Goal: Task Accomplishment & Management: Complete application form

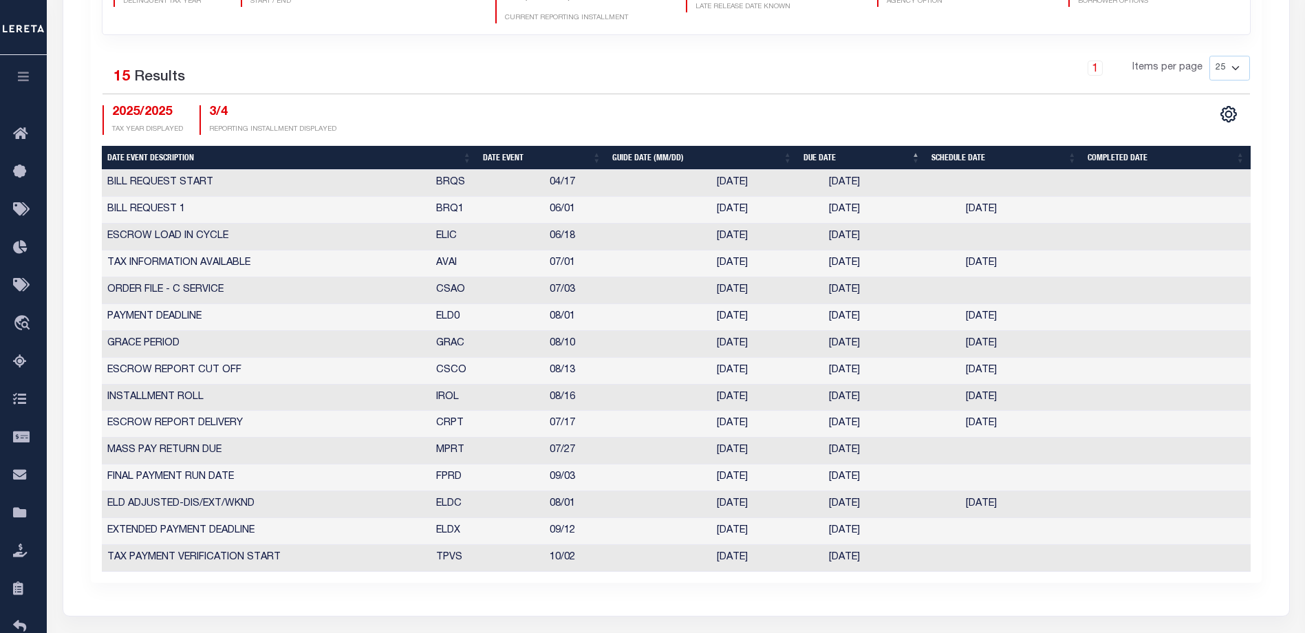
click at [19, 78] on icon "button" at bounding box center [24, 76] width 16 height 12
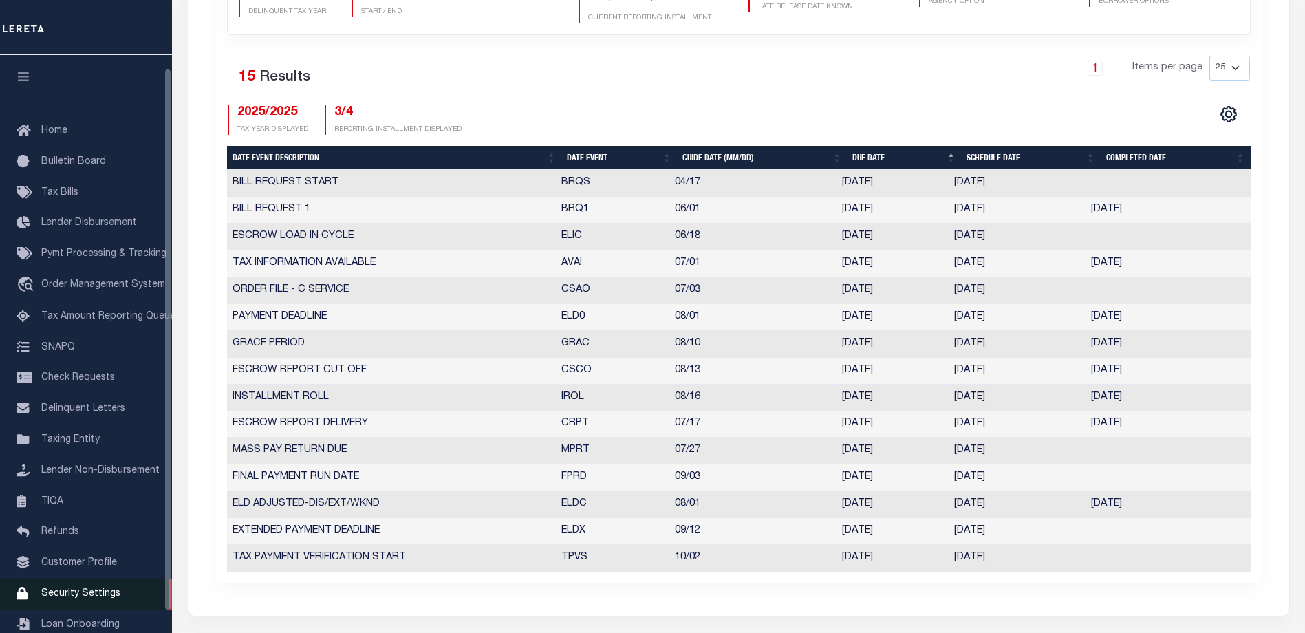
scroll to position [37, 0]
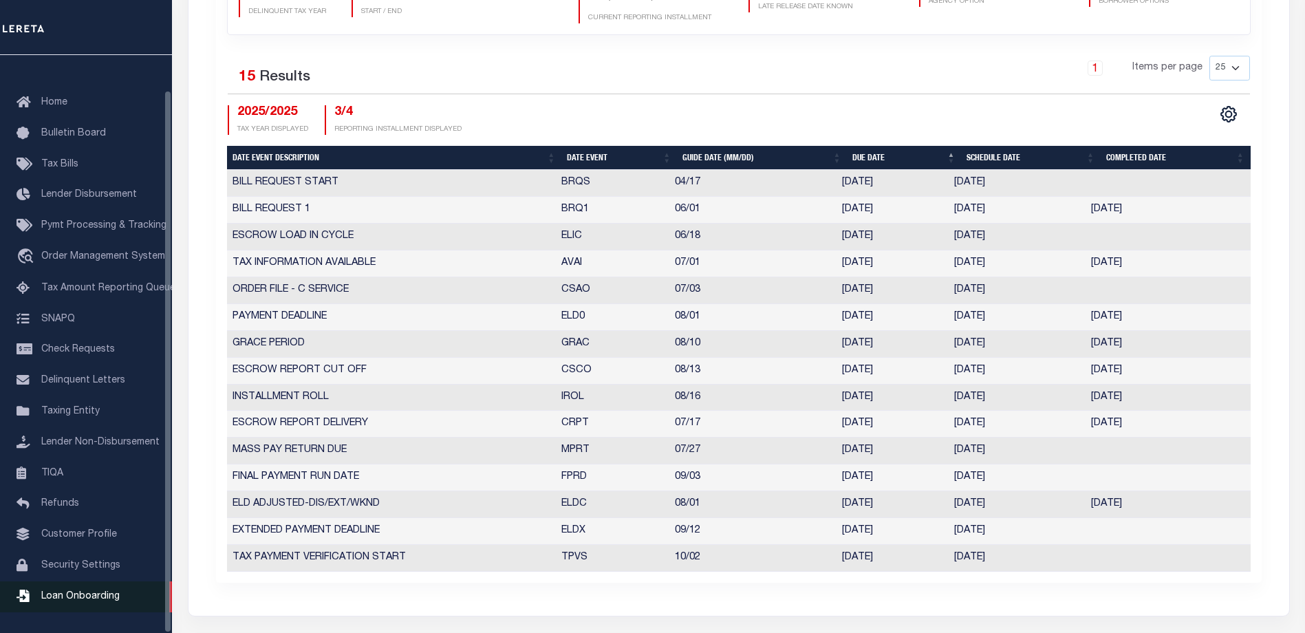
drag, startPoint x: 76, startPoint y: 594, endPoint x: 80, endPoint y: 585, distance: 9.2
click at [76, 594] on span "Loan Onboarding" at bounding box center [80, 597] width 78 height 10
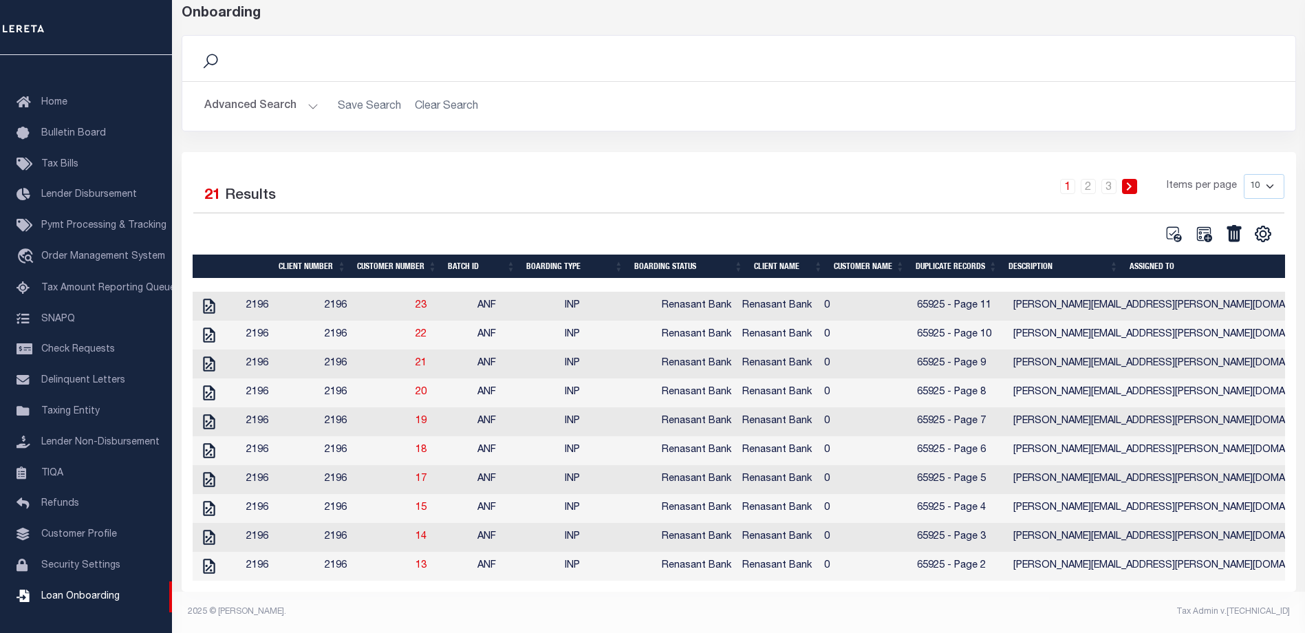
scroll to position [84, 0]
click at [204, 299] on icon "" at bounding box center [209, 306] width 12 height 15
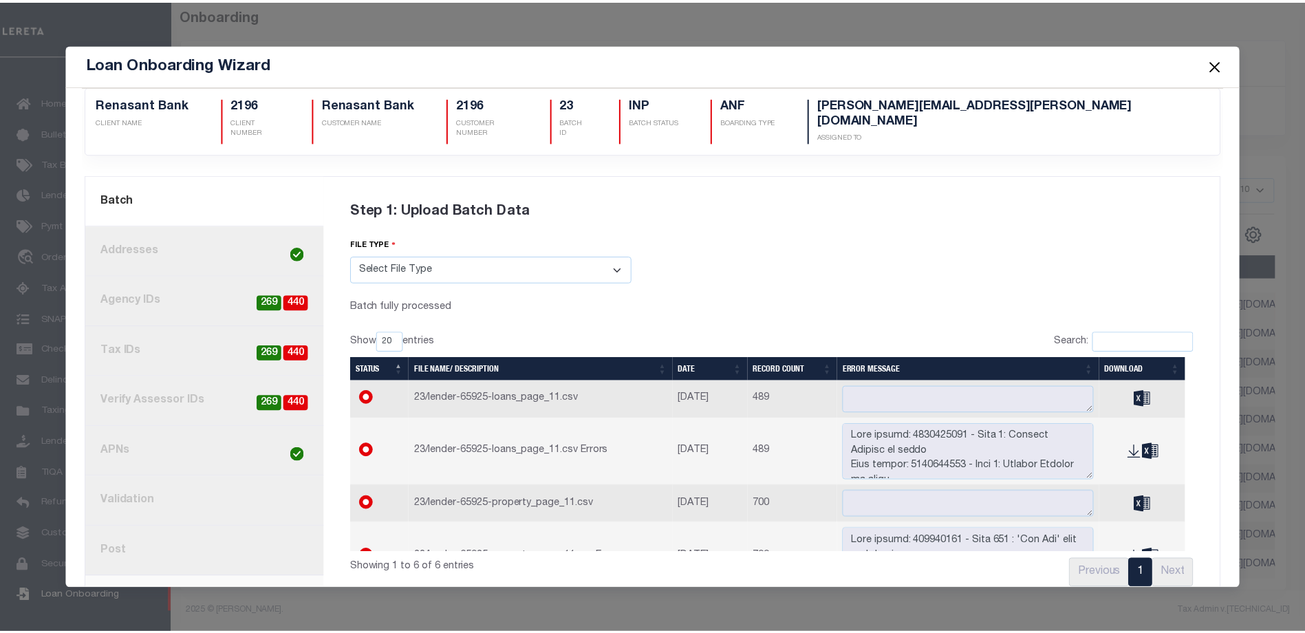
scroll to position [0, 0]
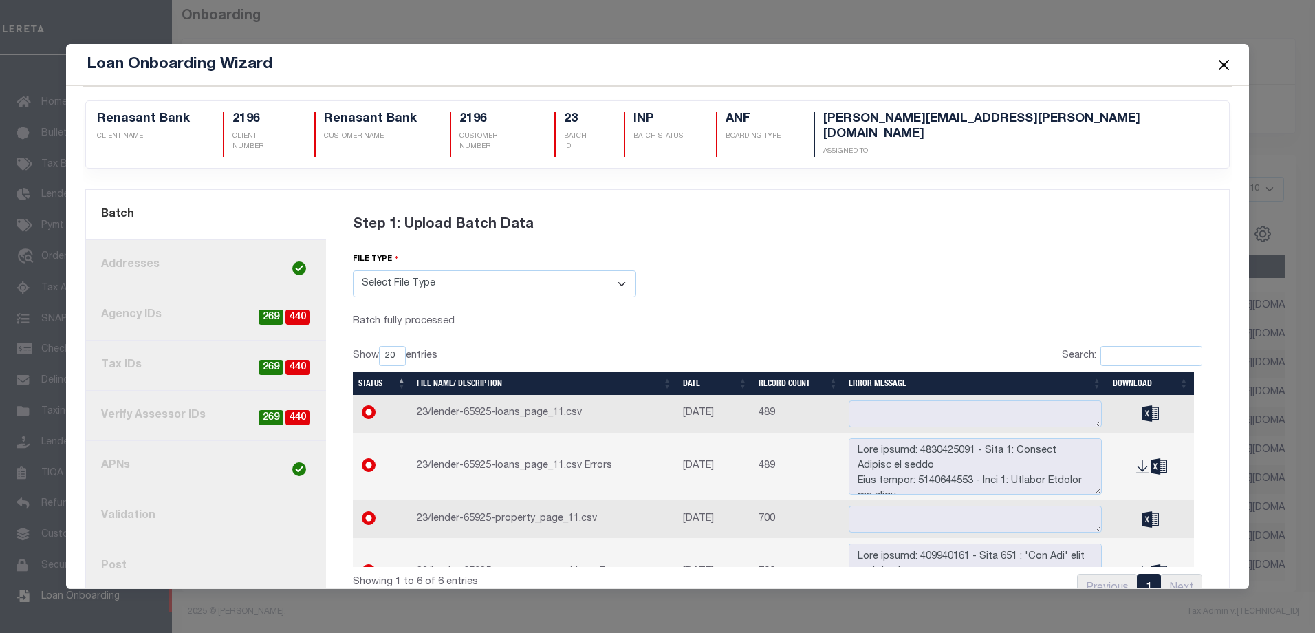
click at [1221, 65] on button "Close" at bounding box center [1224, 65] width 18 height 18
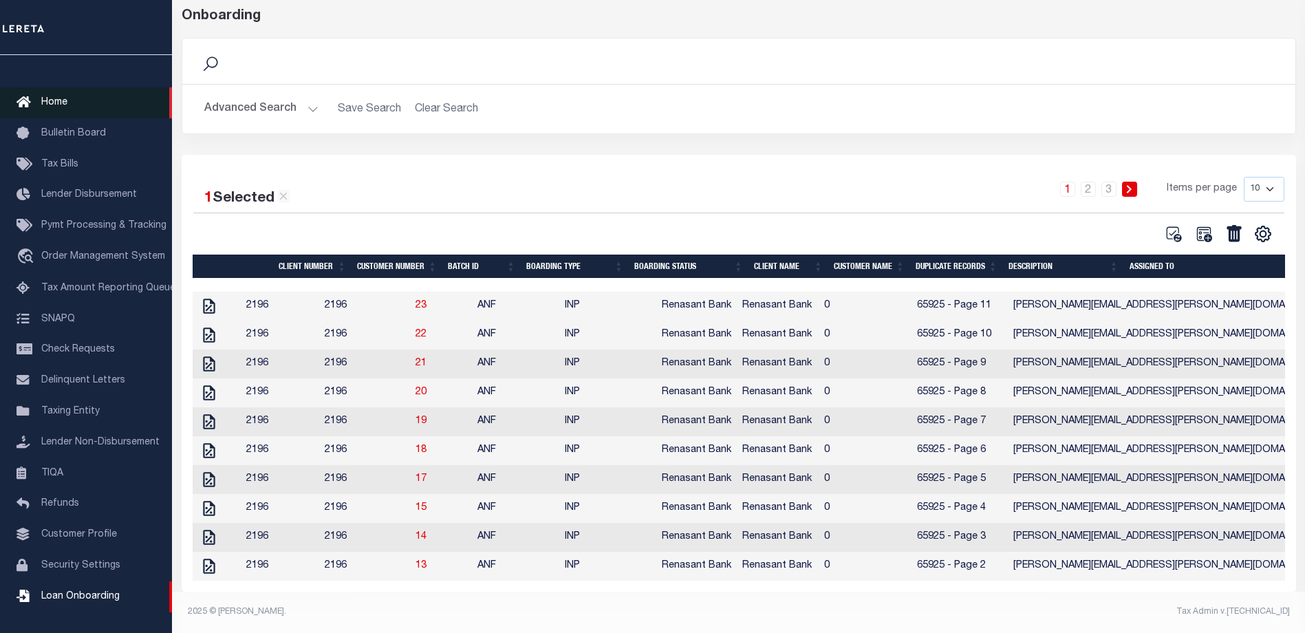
click at [53, 98] on span "Home" at bounding box center [54, 103] width 26 height 10
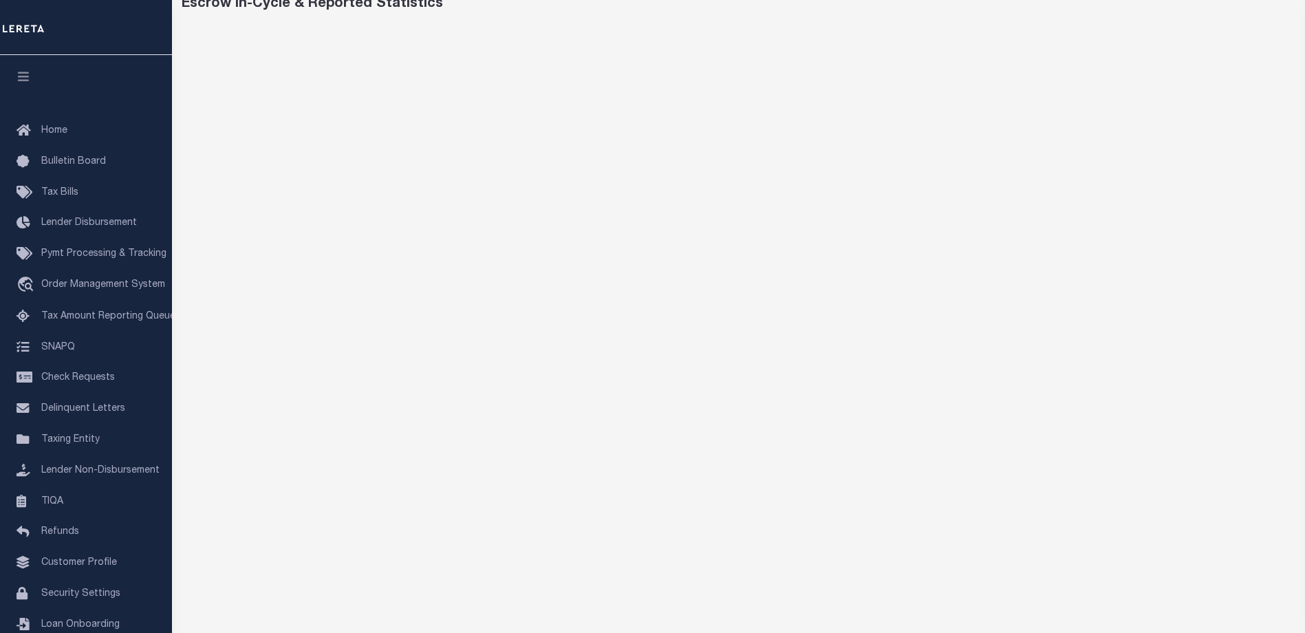
scroll to position [23, 0]
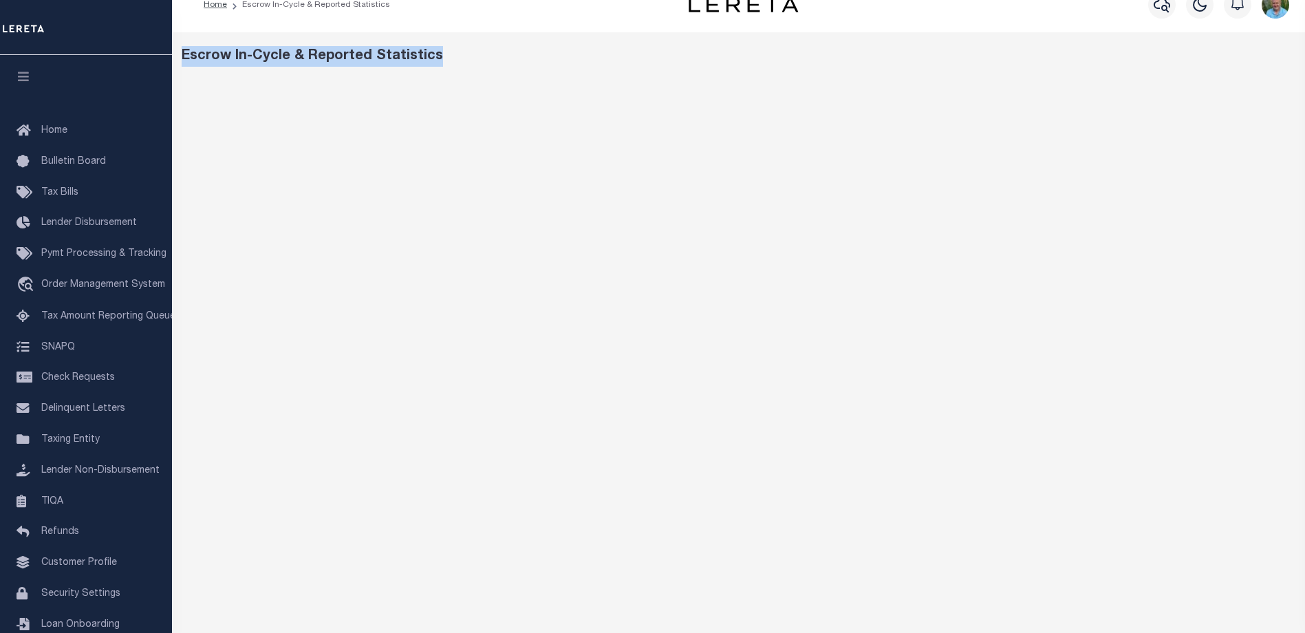
drag, startPoint x: 406, startPoint y: 54, endPoint x: 206, endPoint y: 67, distance: 200.6
click at [184, 59] on div "Escrow In-Cycle & Reported Statistics" at bounding box center [739, 56] width 1115 height 21
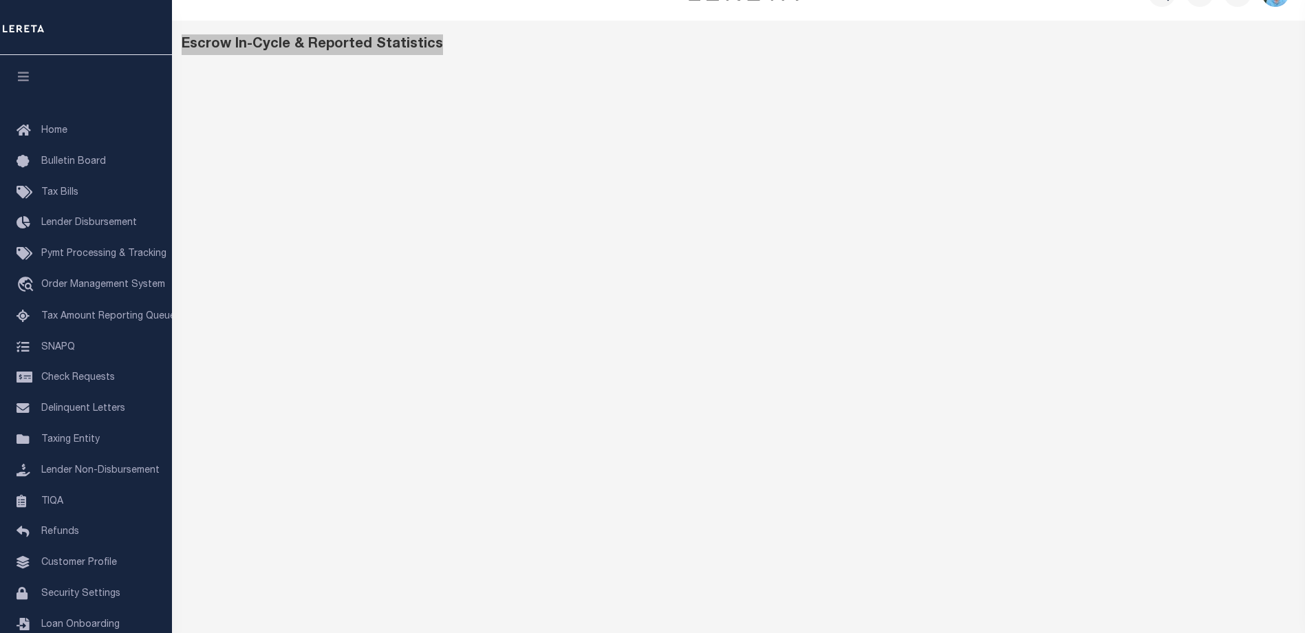
scroll to position [41, 0]
click at [541, 47] on div "Escrow In-Cycle & Reported Statistics" at bounding box center [739, 38] width 1115 height 21
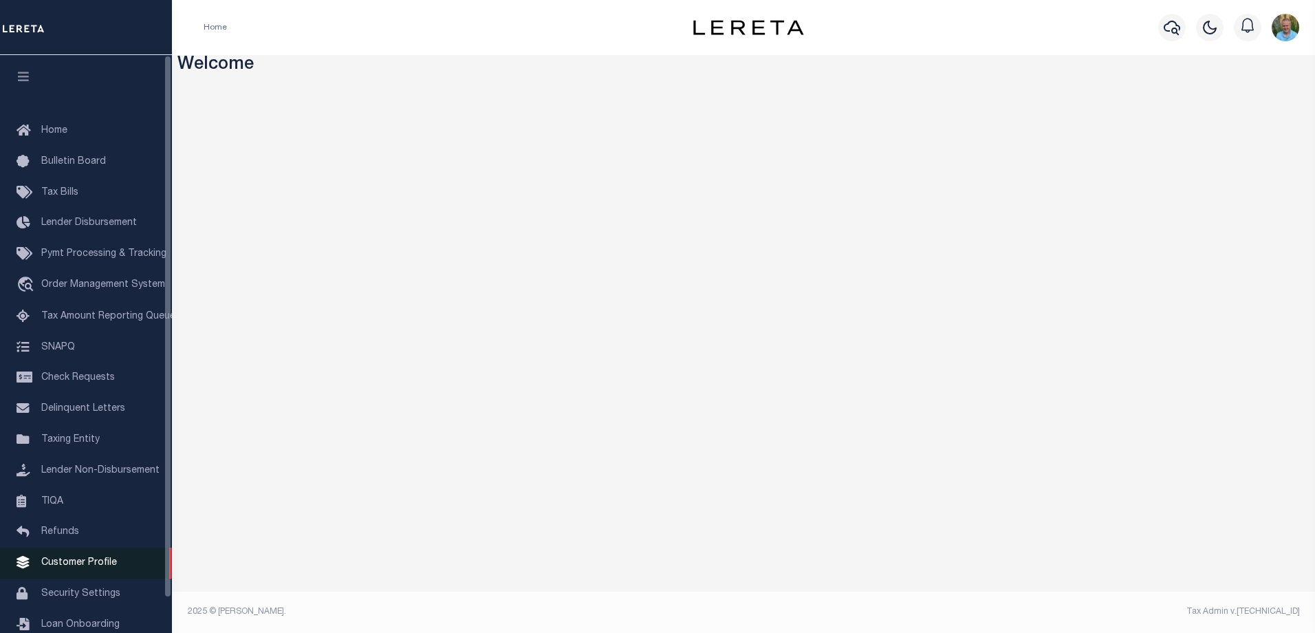
click at [89, 568] on span "Customer Profile" at bounding box center [79, 563] width 76 height 10
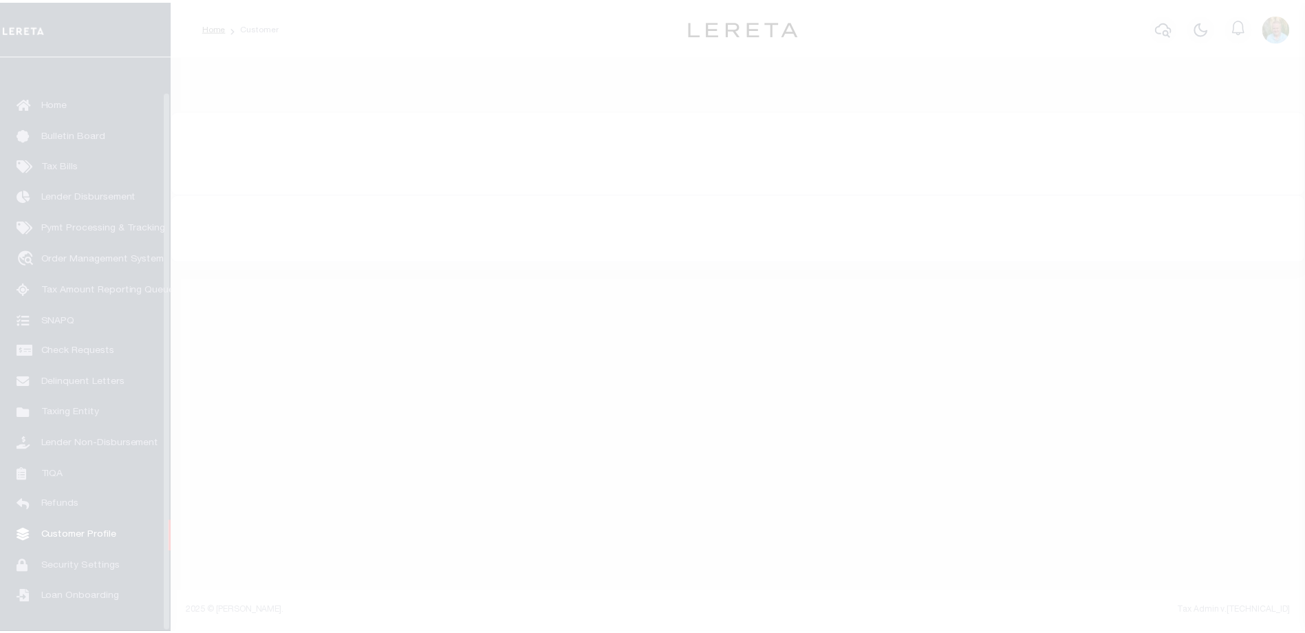
scroll to position [37, 0]
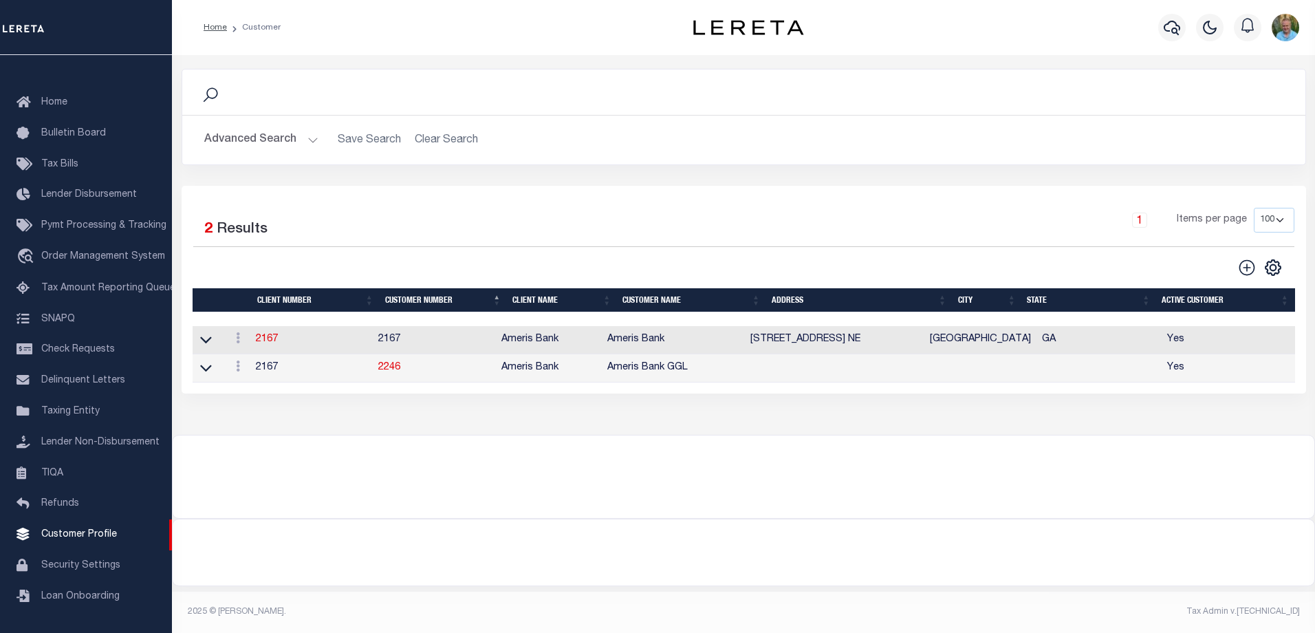
click at [255, 144] on button "Advanced Search" at bounding box center [261, 140] width 114 height 27
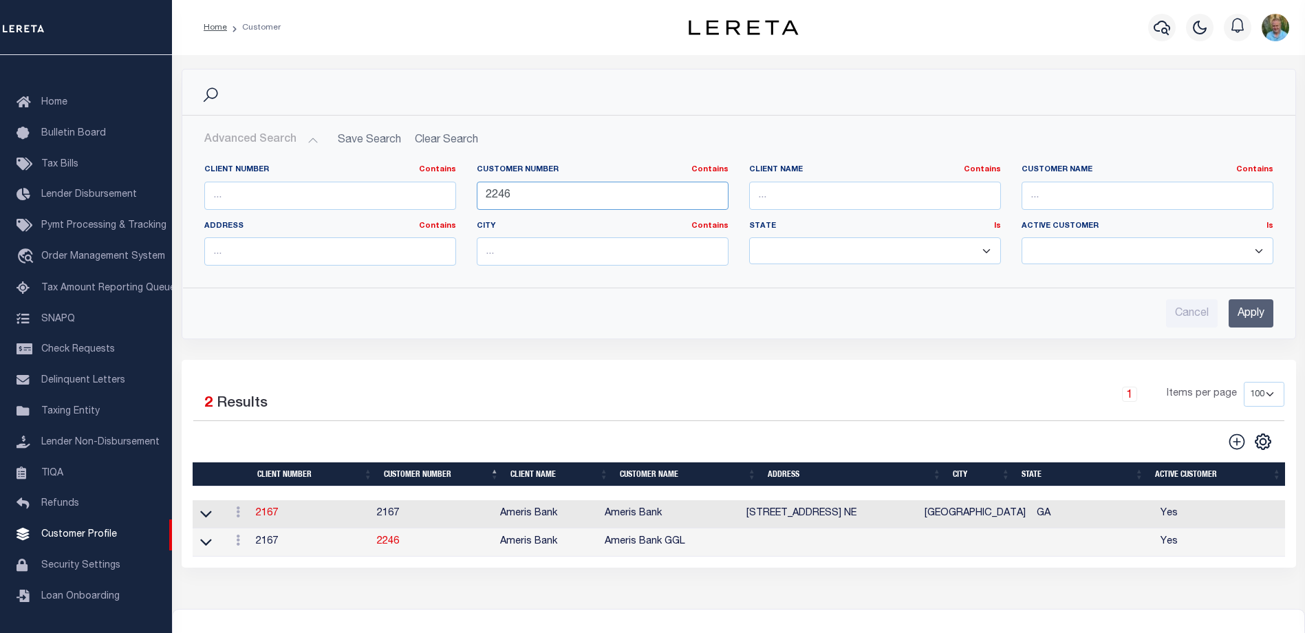
drag, startPoint x: 524, startPoint y: 193, endPoint x: 463, endPoint y: 194, distance: 60.5
click at [463, 194] on div "Client Number Contains Contains Is Customer Number Contains Contains Is 2246 Is" at bounding box center [739, 220] width 1090 height 112
click at [1087, 197] on input "text" at bounding box center [1148, 196] width 252 height 28
type input "lima"
click at [1256, 315] on input "Apply" at bounding box center [1251, 313] width 45 height 28
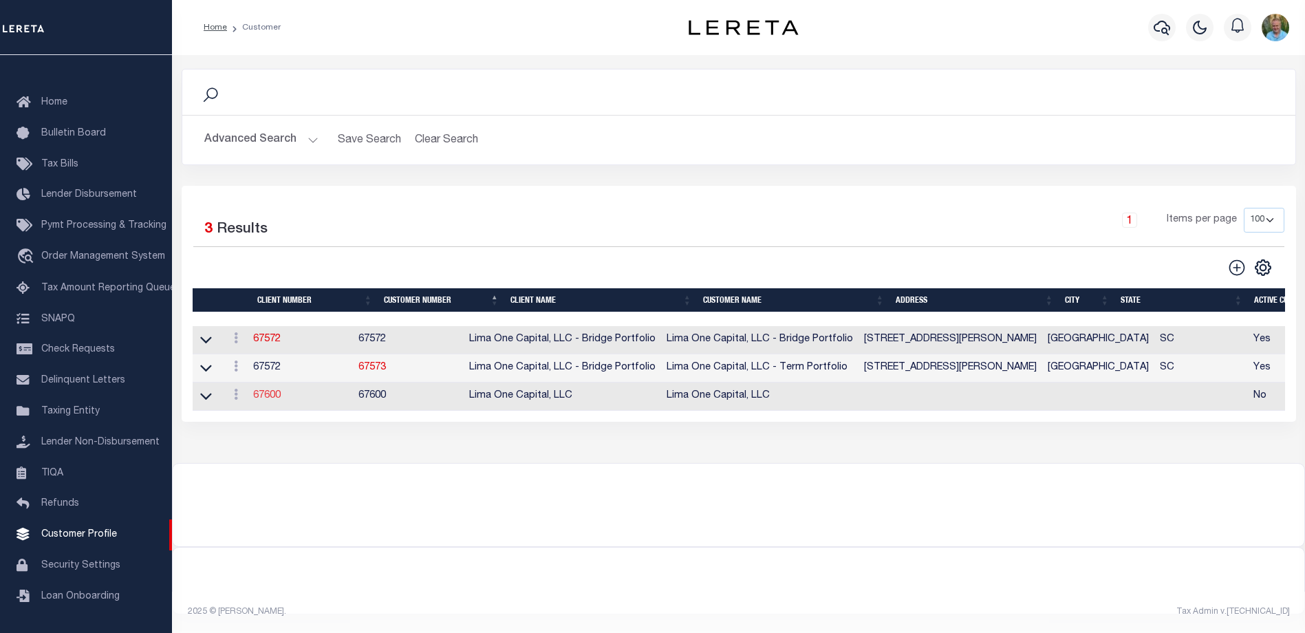
click at [272, 399] on link "67600" at bounding box center [267, 396] width 28 height 10
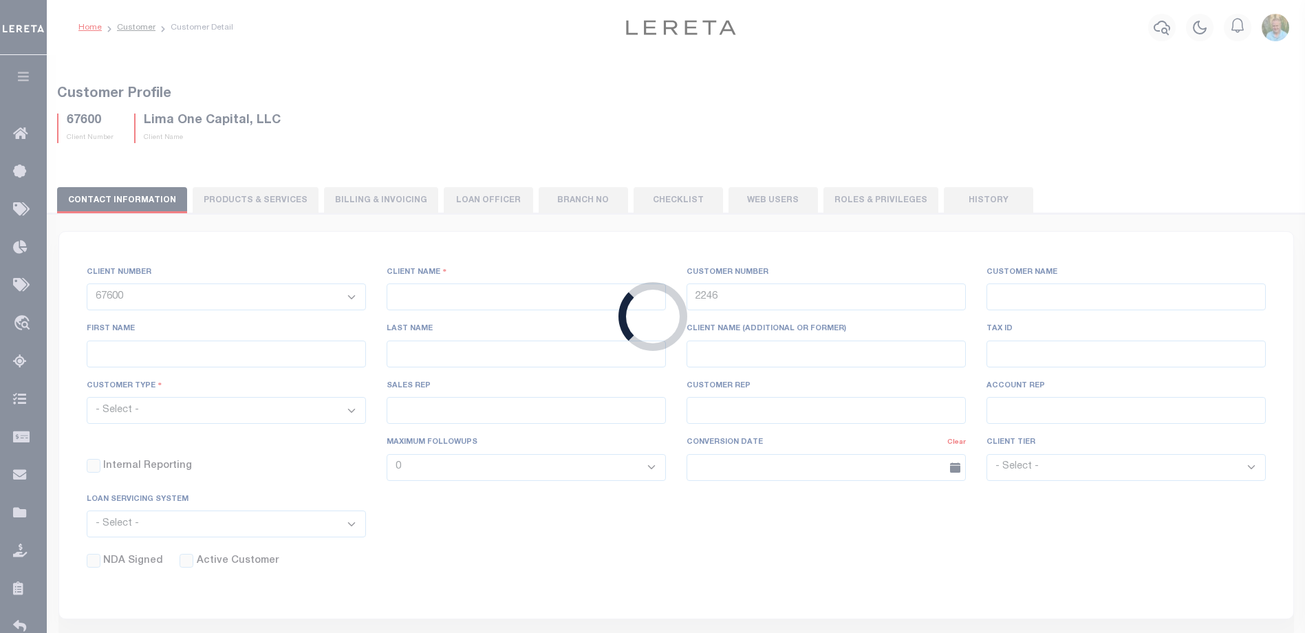
select select
type input "Lima One Capital, LLC"
type input "67600"
type input "Lima One Capital, LLC"
type input "[PERSON_NAME]"
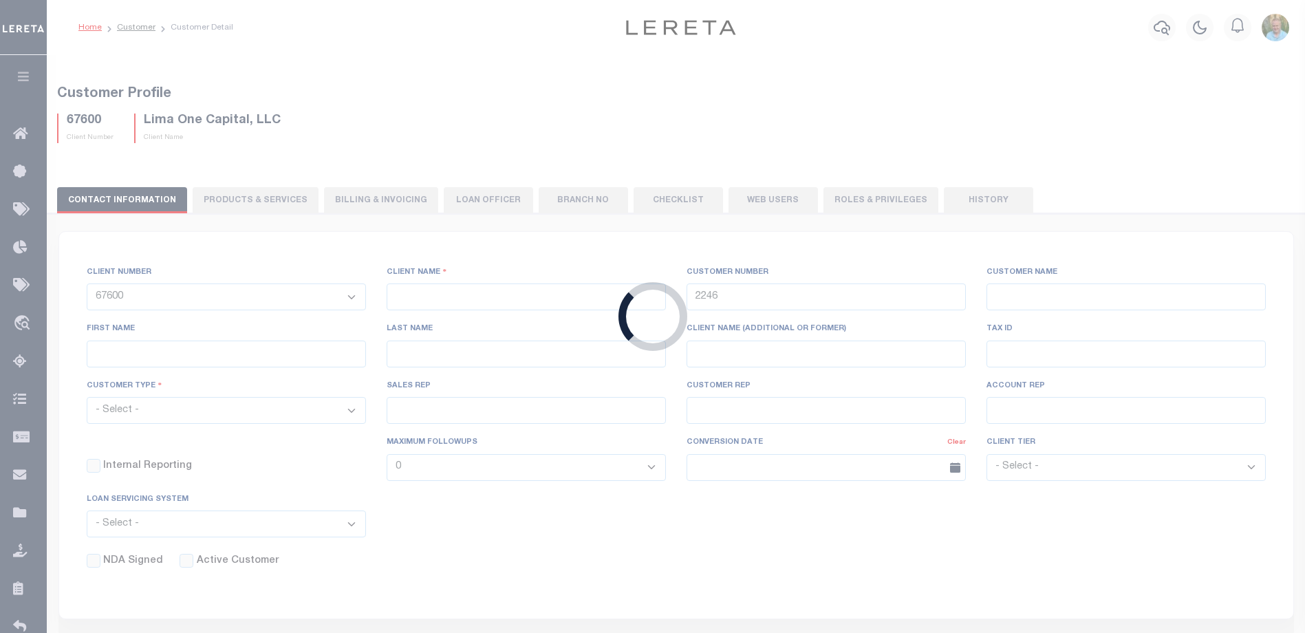
type input "[PERSON_NAME]"
type input "Lima One Capital, LLC"
select select "Residential"
type input "[PERSON_NAME]"
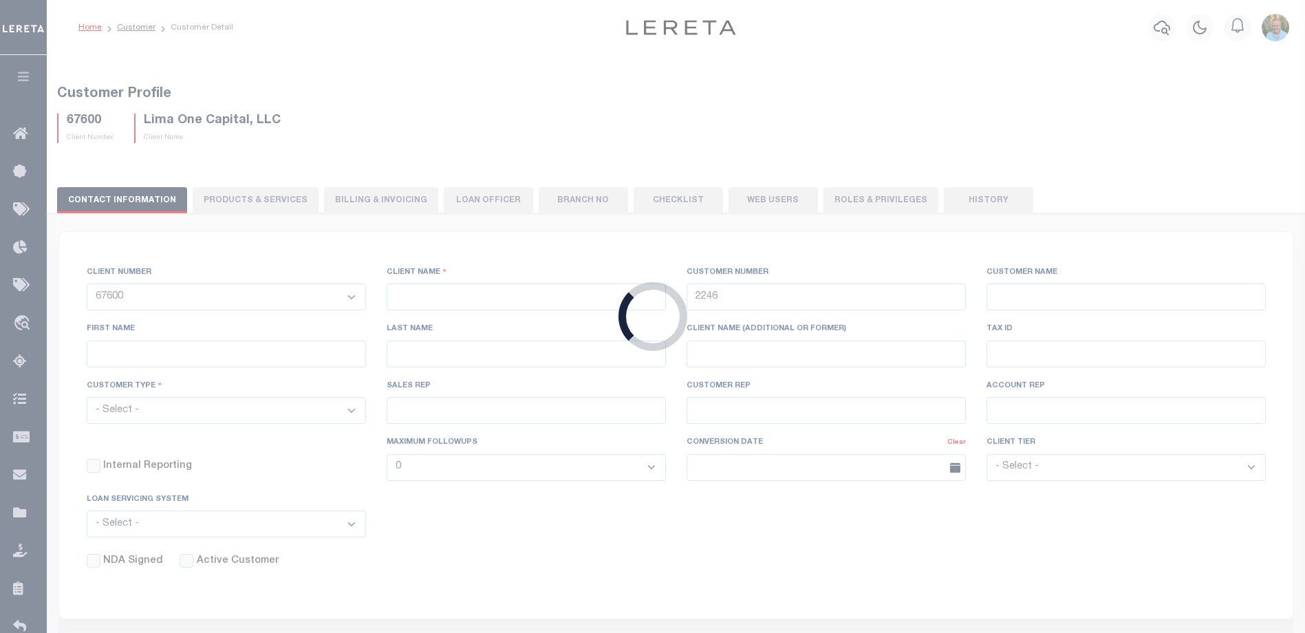
type input "[DATE]"
select select "Tier 3"
select select "OTH"
select select
checkbox input "false"
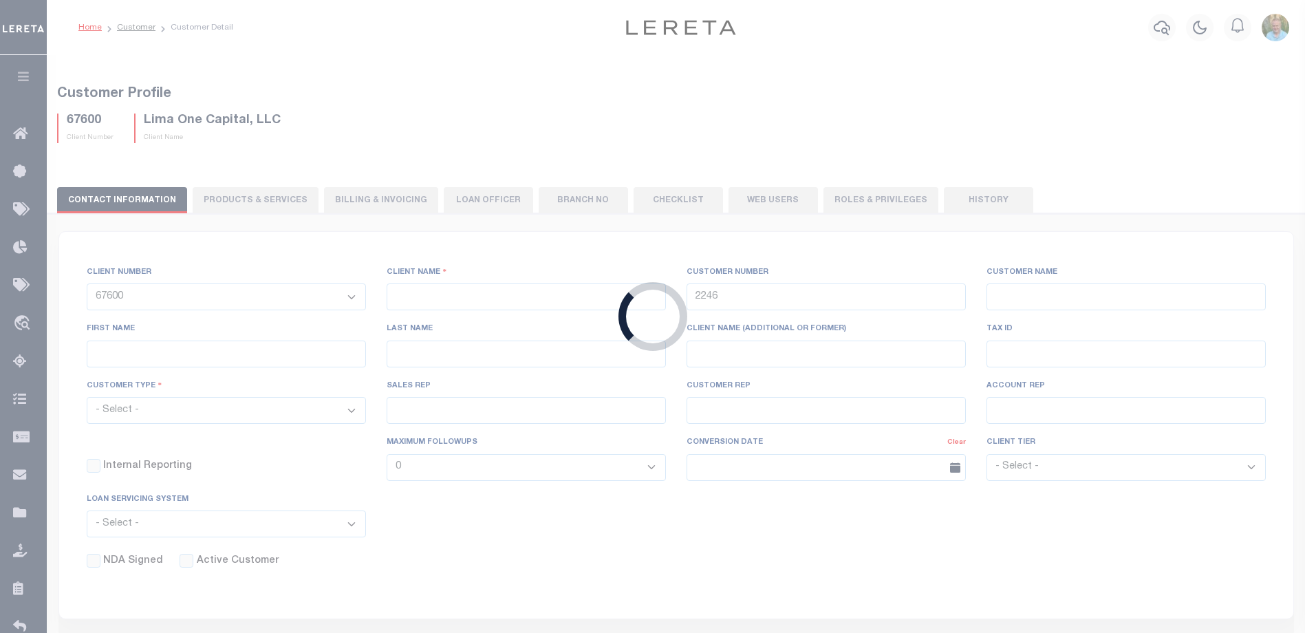
checkbox input "false"
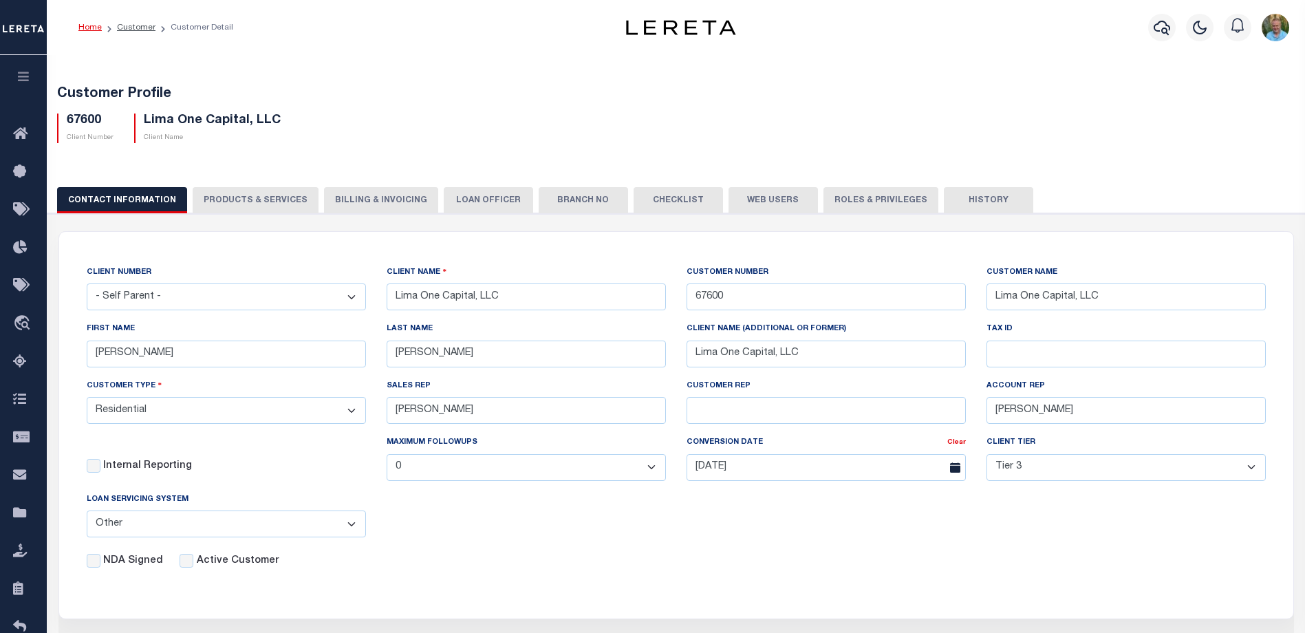
click at [266, 200] on button "PRODUCTS & SERVICES" at bounding box center [256, 200] width 126 height 26
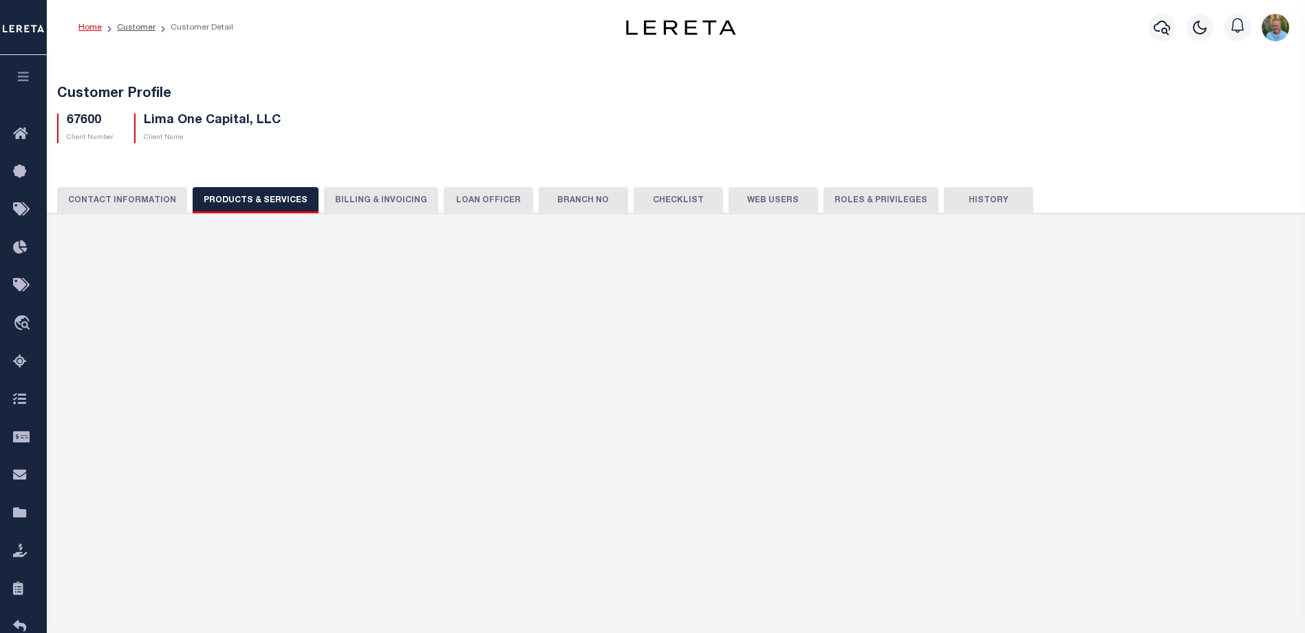
select select "STX"
radio input "true"
checkbox input "true"
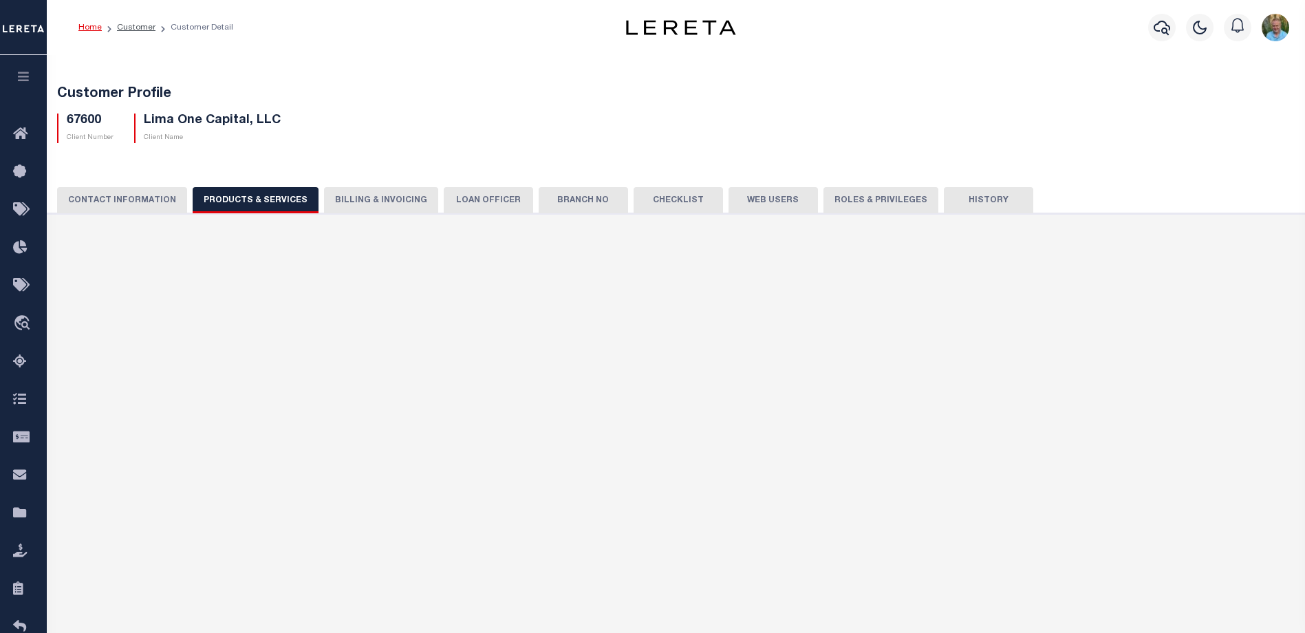
checkbox input "true"
type textarea "Client Parent Lender so clients users can access both 67572 (Bridge) and 67573 …"
checkbox input "true"
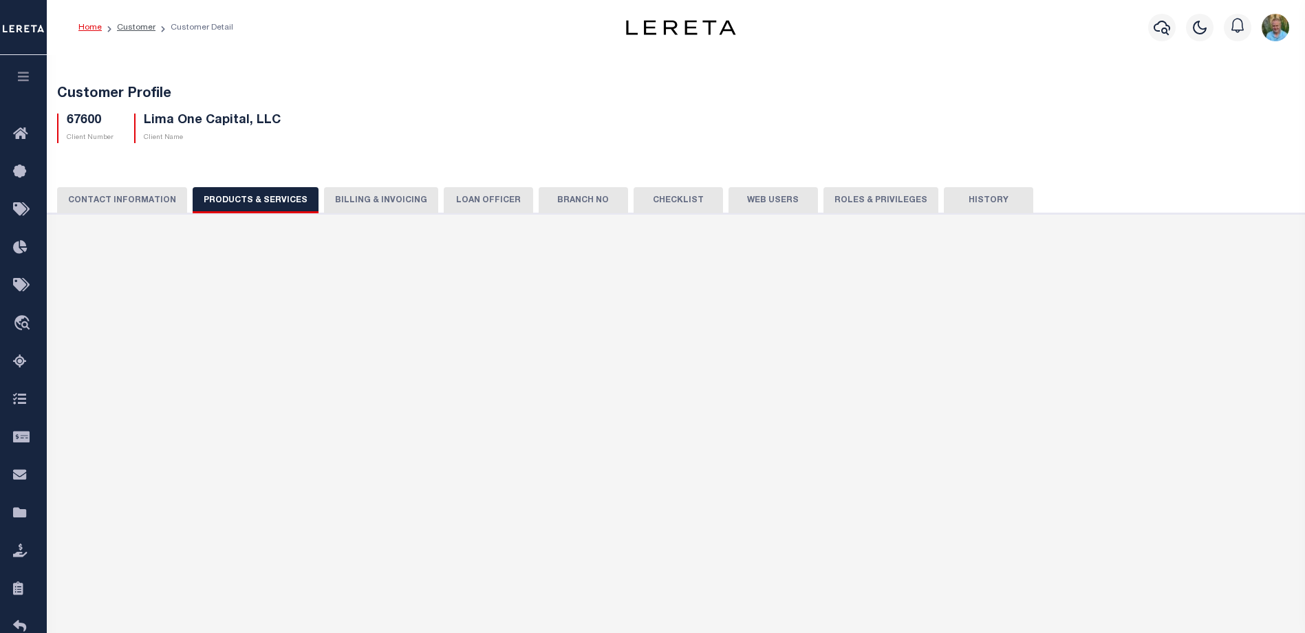
checkbox input "true"
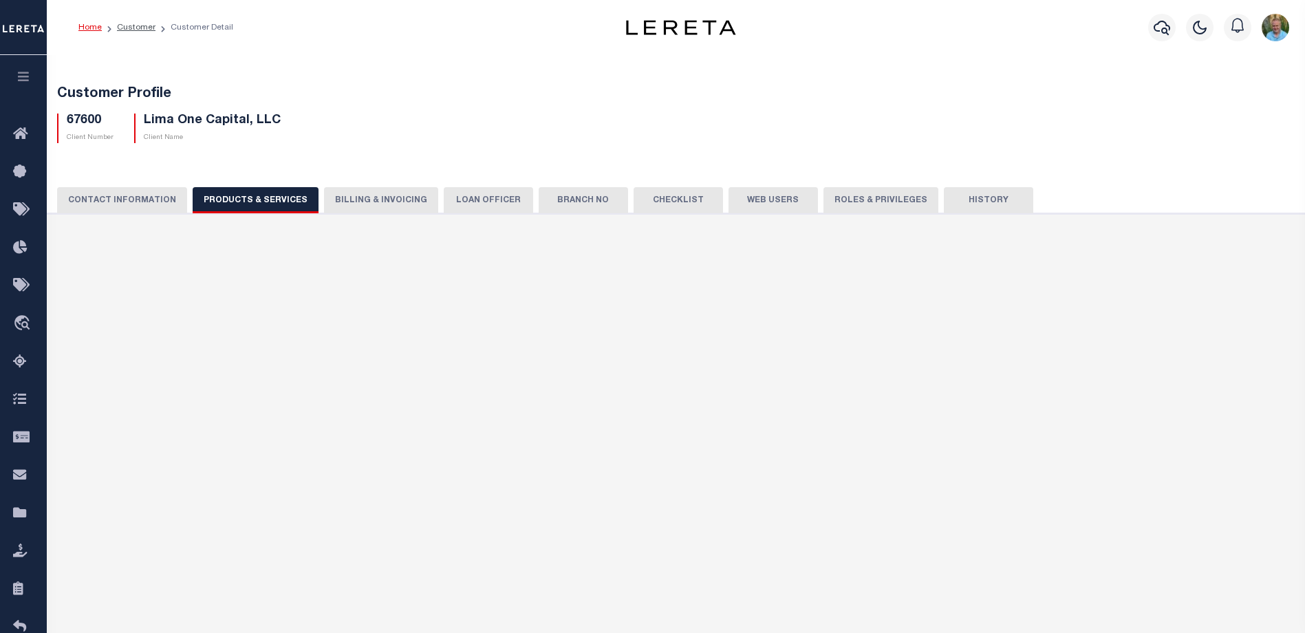
checkbox input "true"
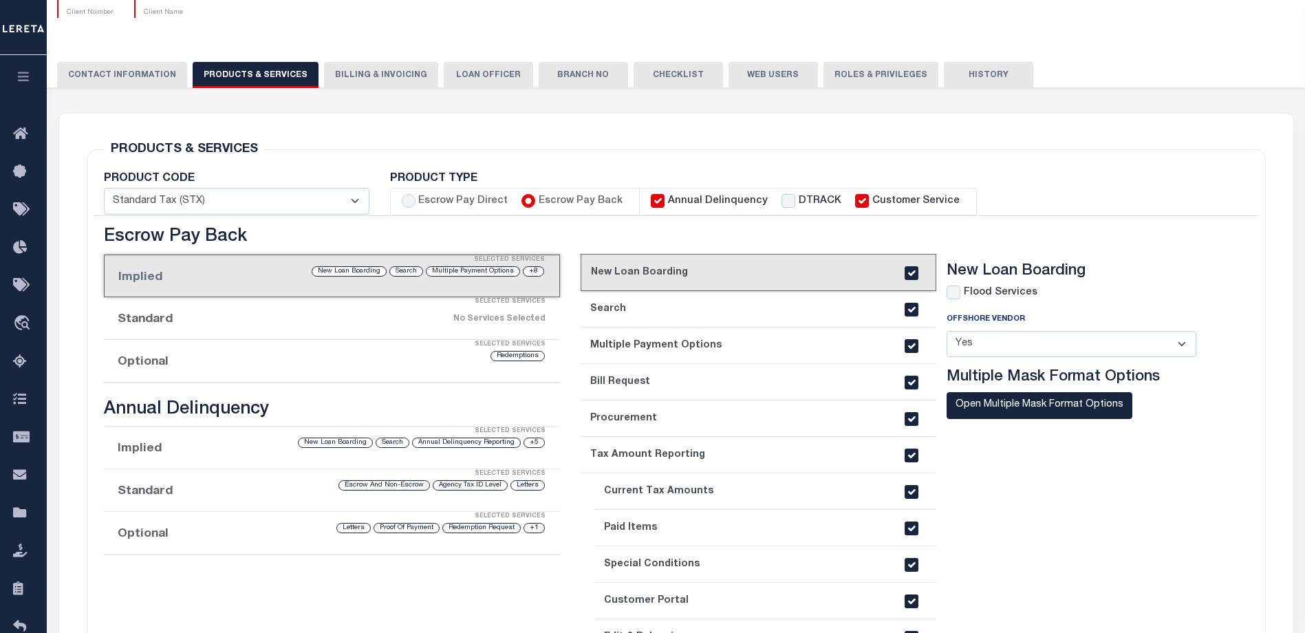
scroll to position [138, 0]
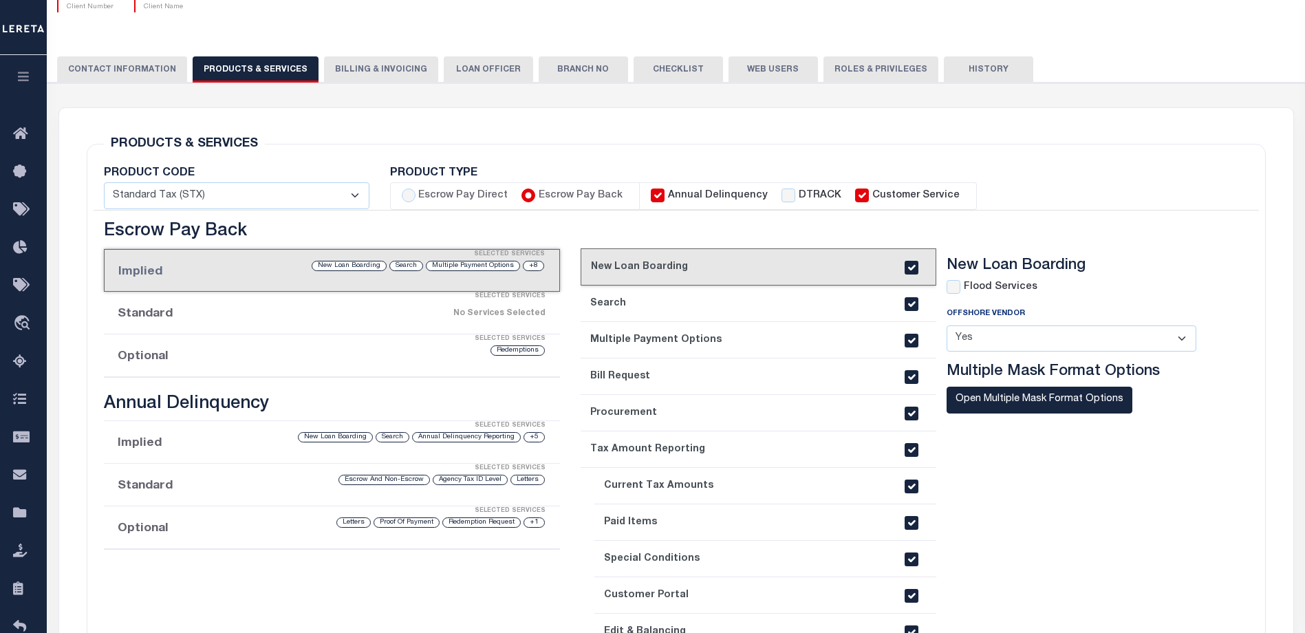
click at [291, 272] on div "+8 Multiple Payment Options Search New Loan Boarding" at bounding box center [385, 265] width 321 height 13
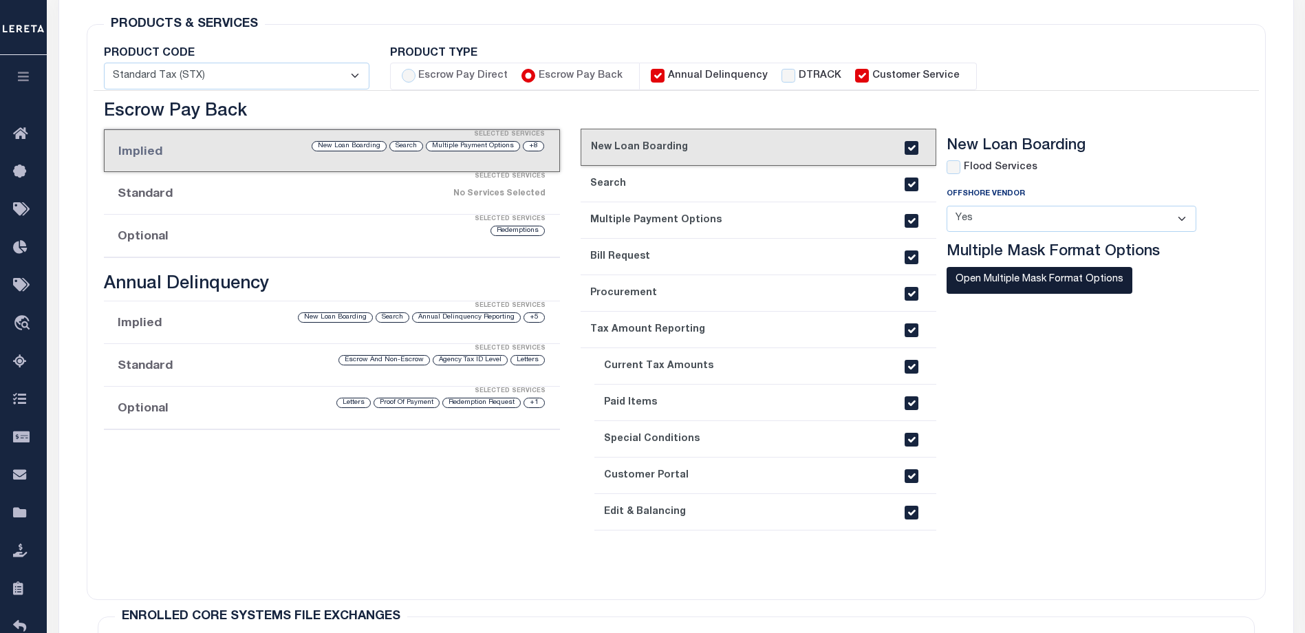
scroll to position [275, 0]
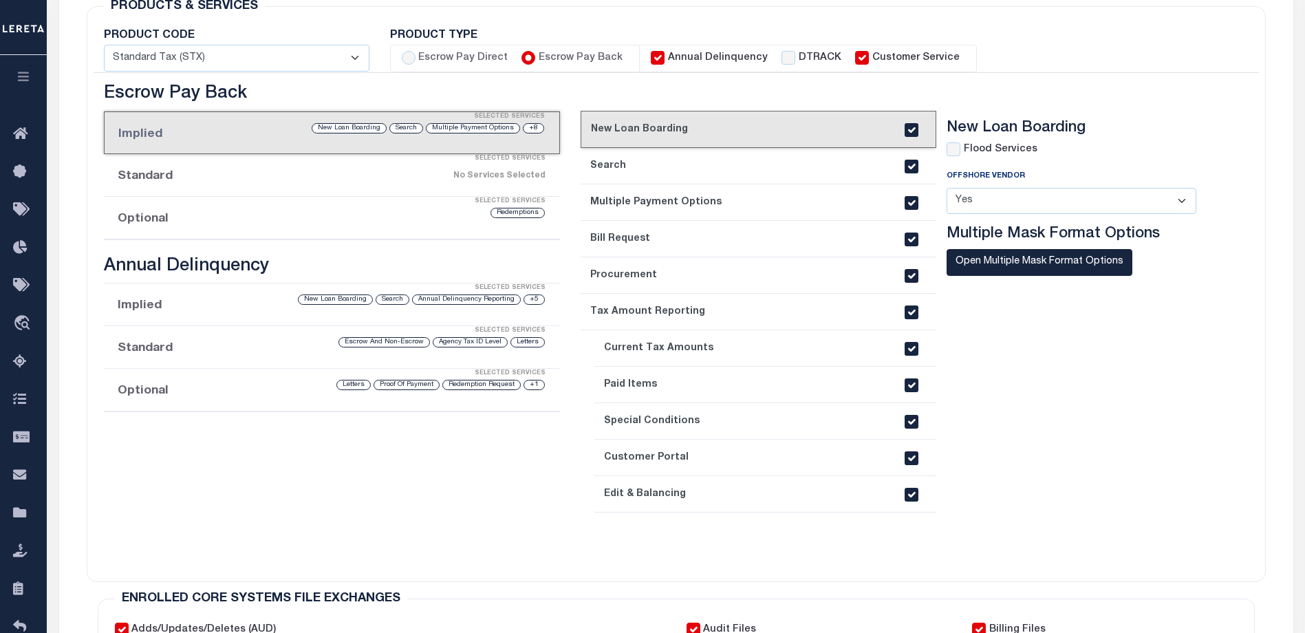
click at [219, 296] on div "Selected Services" at bounding box center [346, 289] width 456 height 28
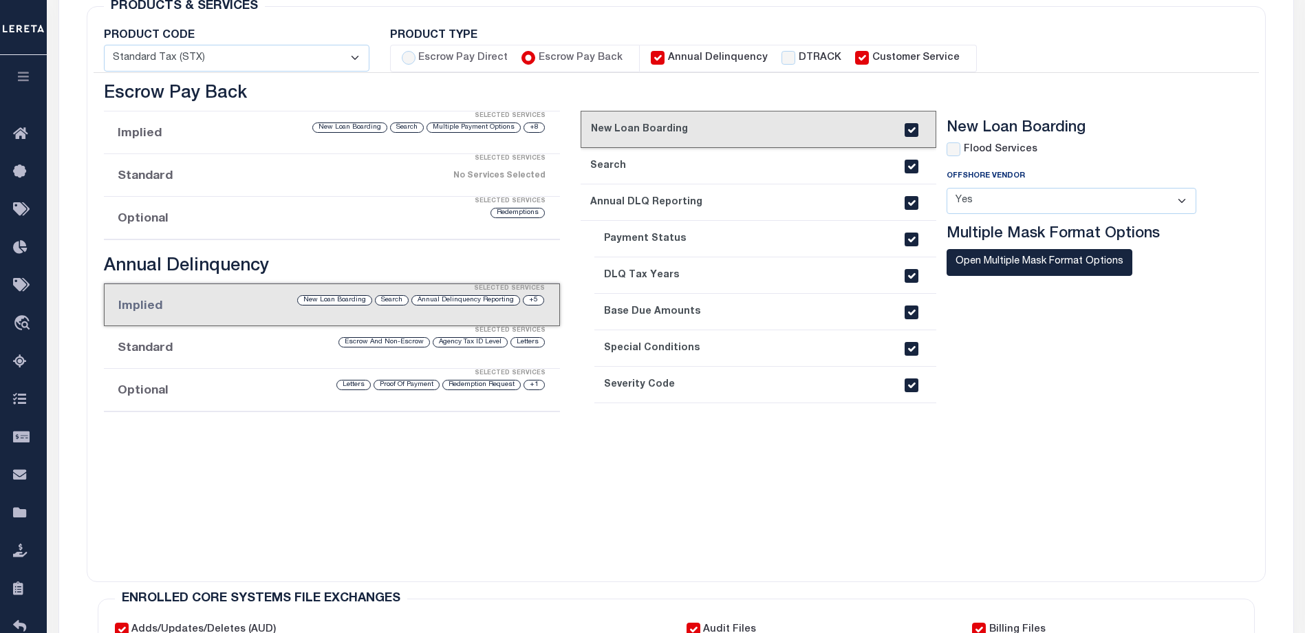
click at [222, 338] on div "Selected Services" at bounding box center [346, 331] width 456 height 28
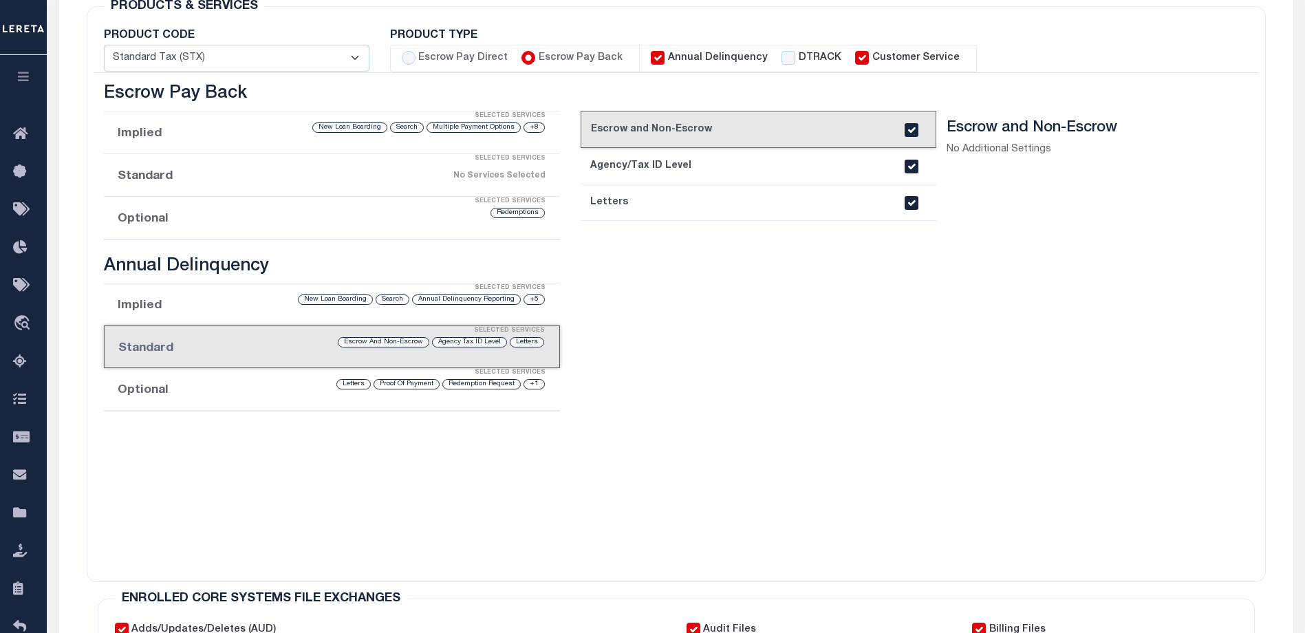
click at [225, 381] on div "Selected Services" at bounding box center [346, 373] width 456 height 28
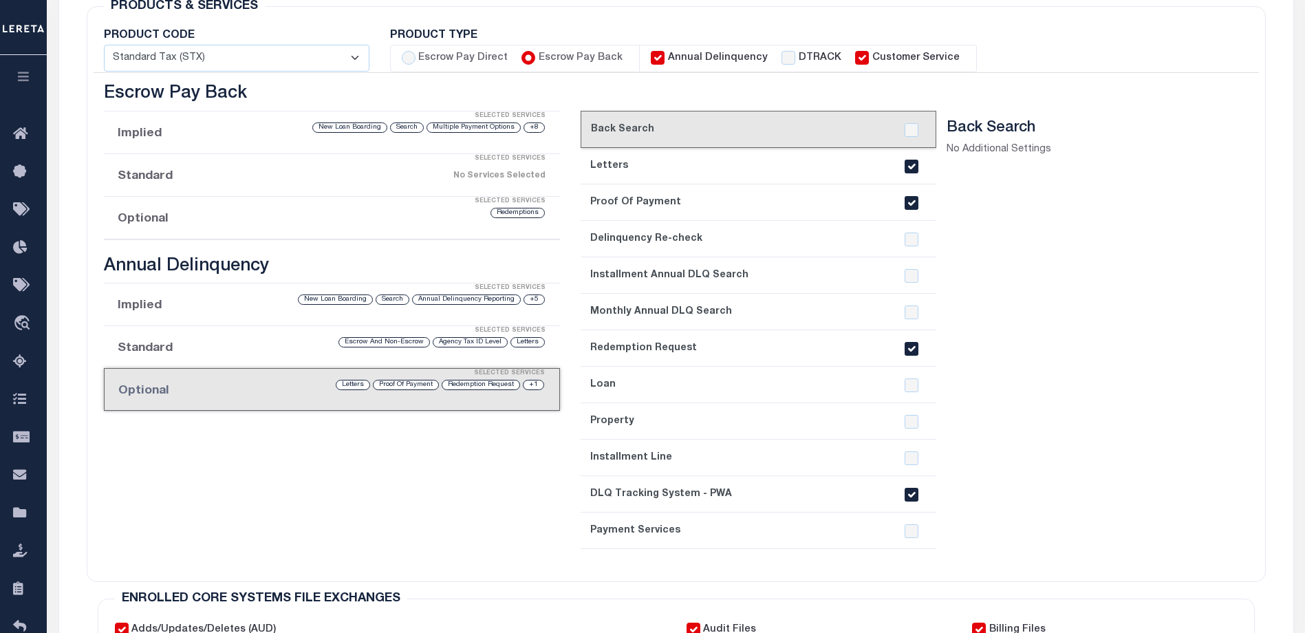
click at [211, 214] on div "Selected Services" at bounding box center [346, 202] width 456 height 28
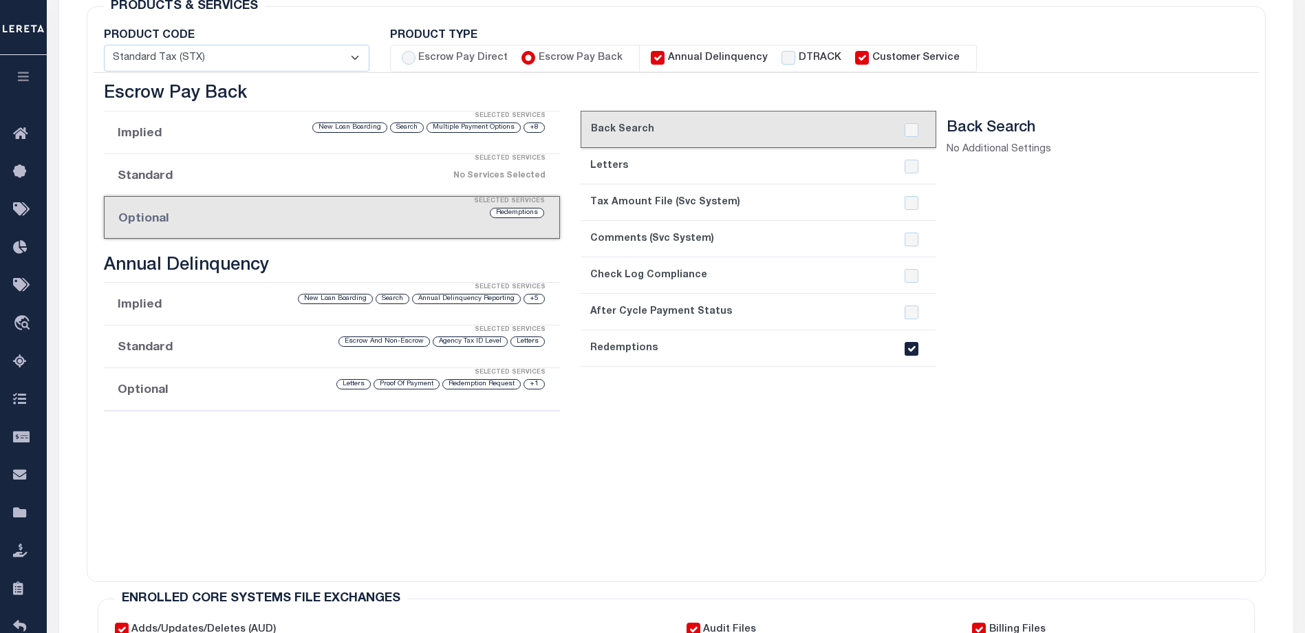
click at [233, 131] on div "+8 Multiple Payment Options Search New Loan Boarding" at bounding box center [384, 127] width 321 height 13
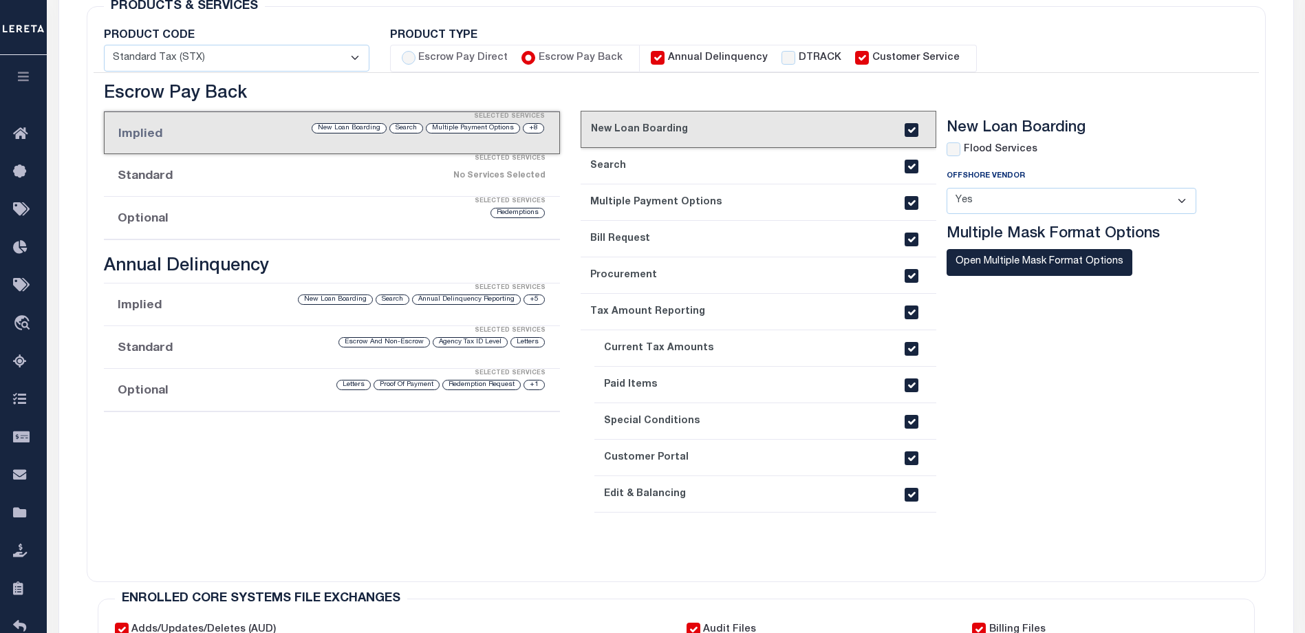
click at [208, 174] on li "Standard Selected Services No Services Selected" at bounding box center [332, 175] width 456 height 43
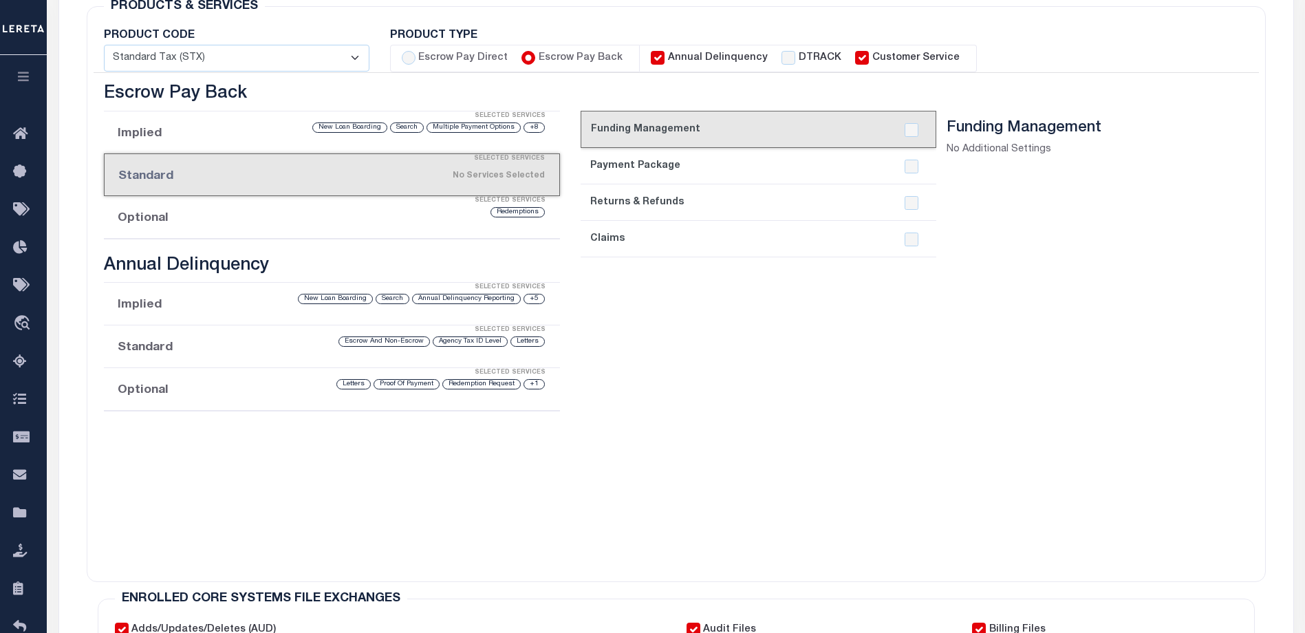
click at [218, 125] on div "Selected Services" at bounding box center [346, 117] width 456 height 28
